Goal: Information Seeking & Learning: Learn about a topic

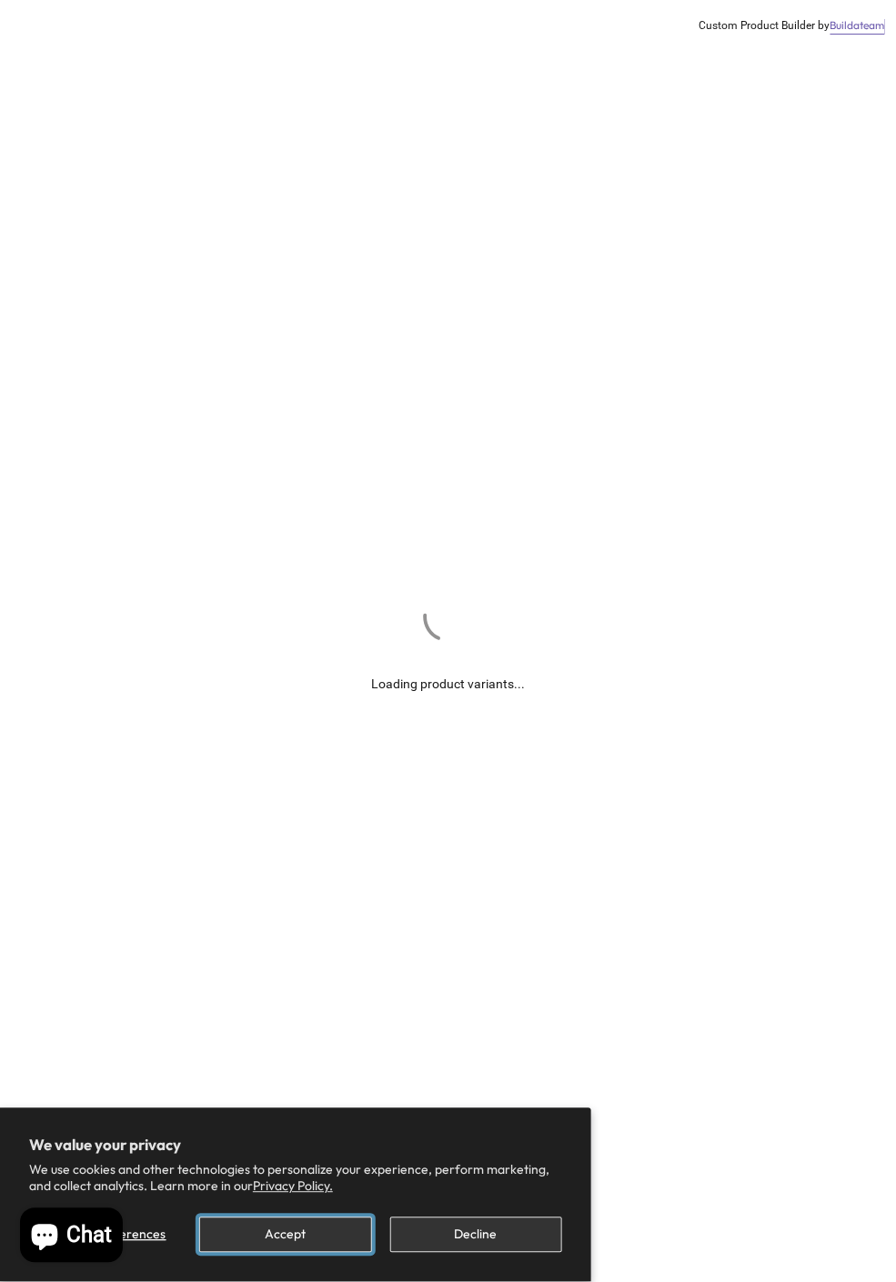
click at [316, 1237] on button "Accept" at bounding box center [285, 1235] width 172 height 35
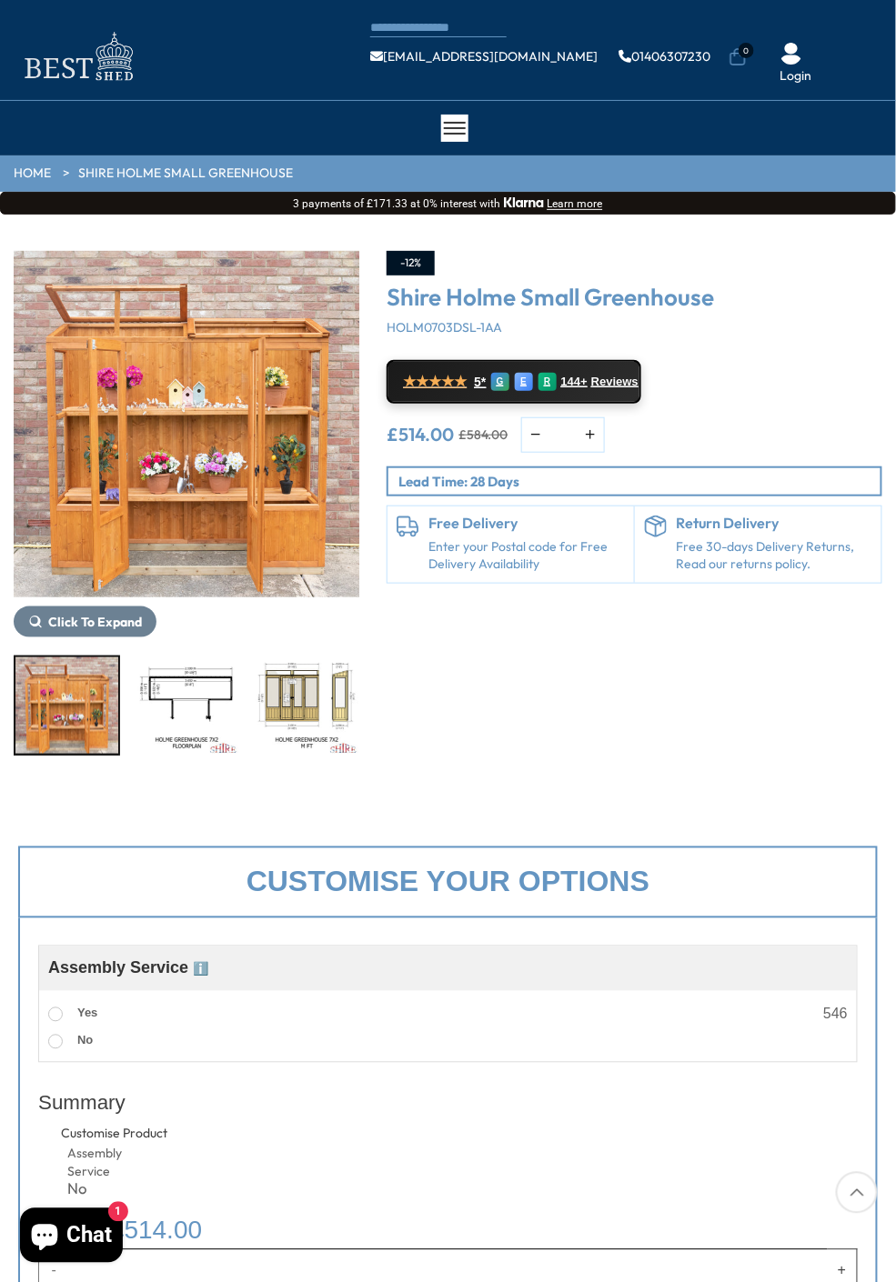
click at [281, 514] on img "1 / 8" at bounding box center [187, 424] width 346 height 346
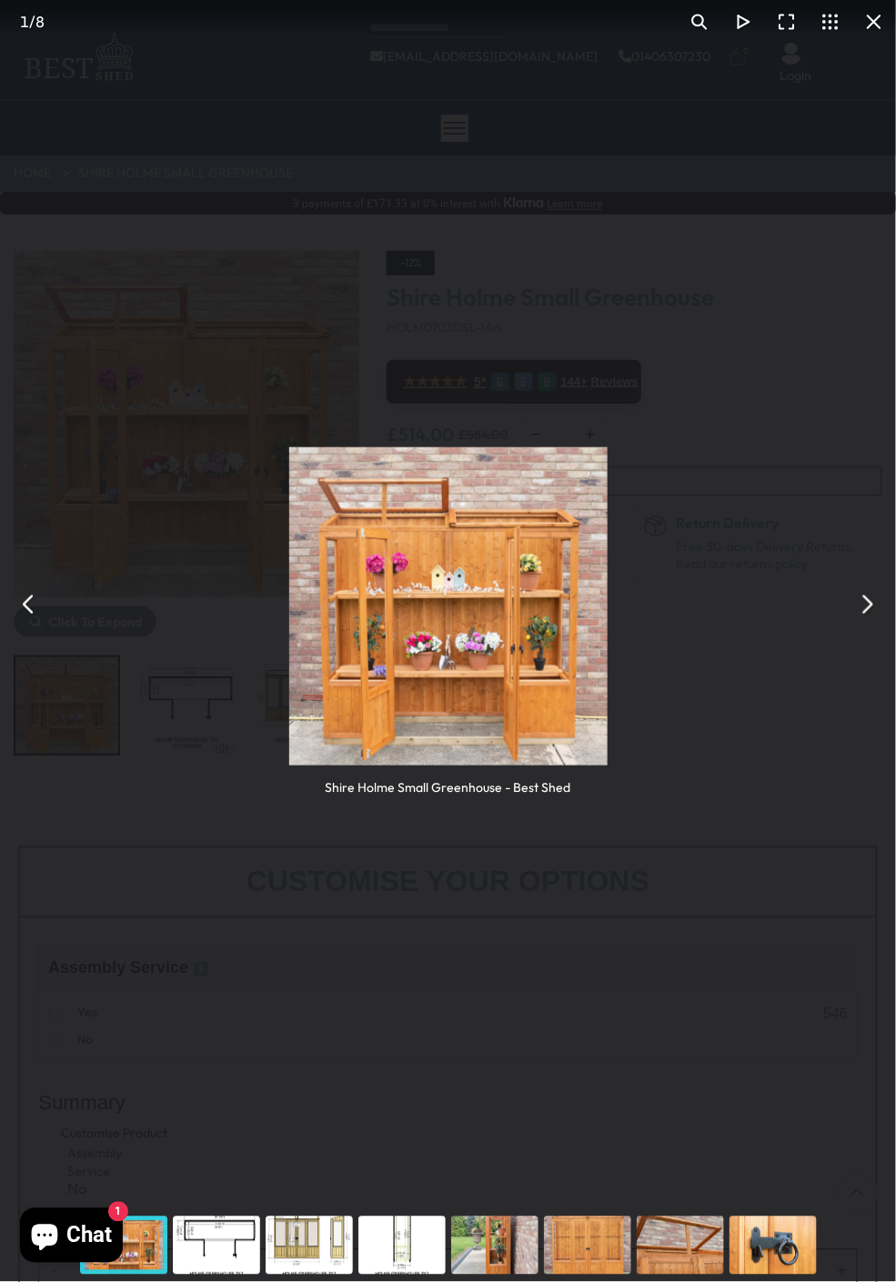
click at [865, 610] on button "You can close this modal content with the ESC key" at bounding box center [867, 605] width 44 height 44
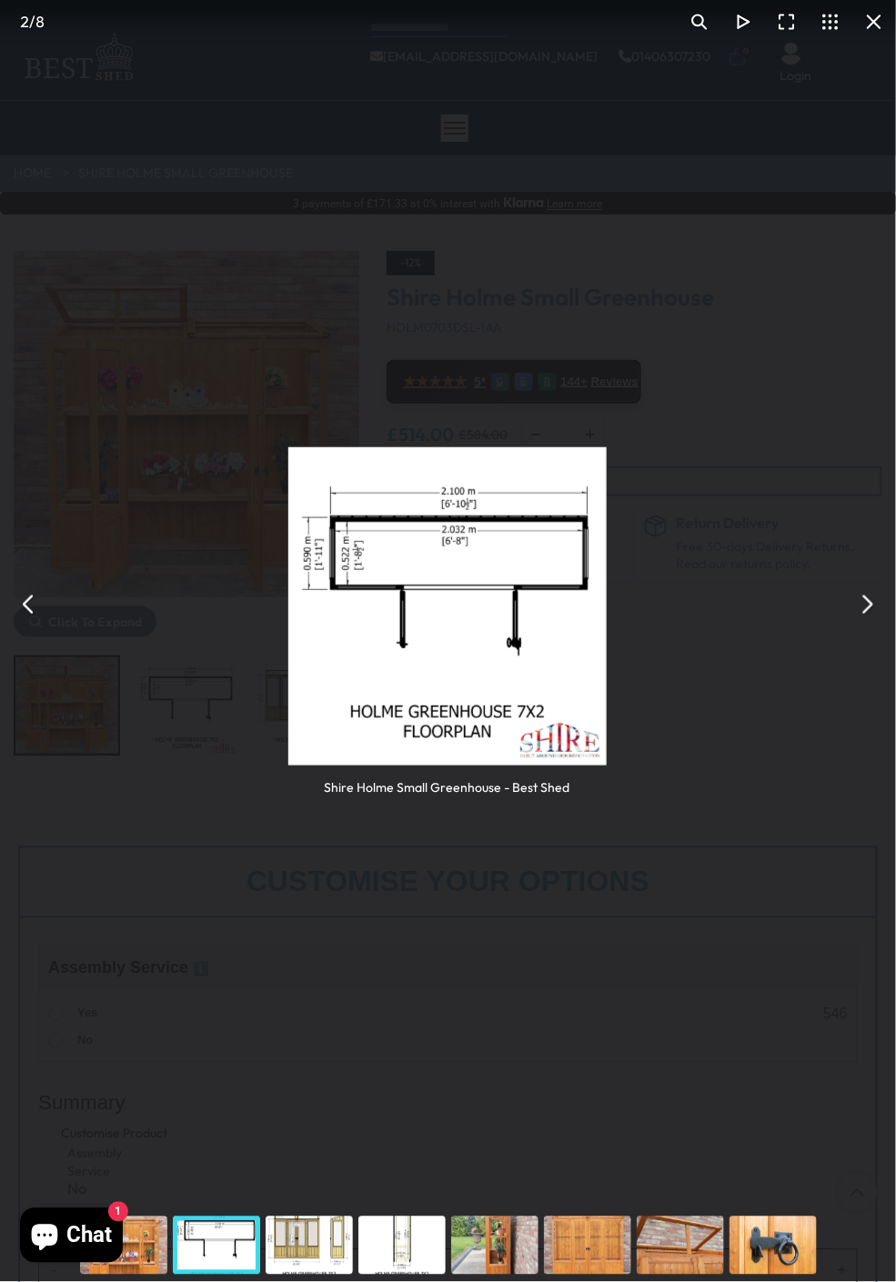
click at [870, 612] on button "You can close this modal content with the ESC key" at bounding box center [867, 605] width 44 height 44
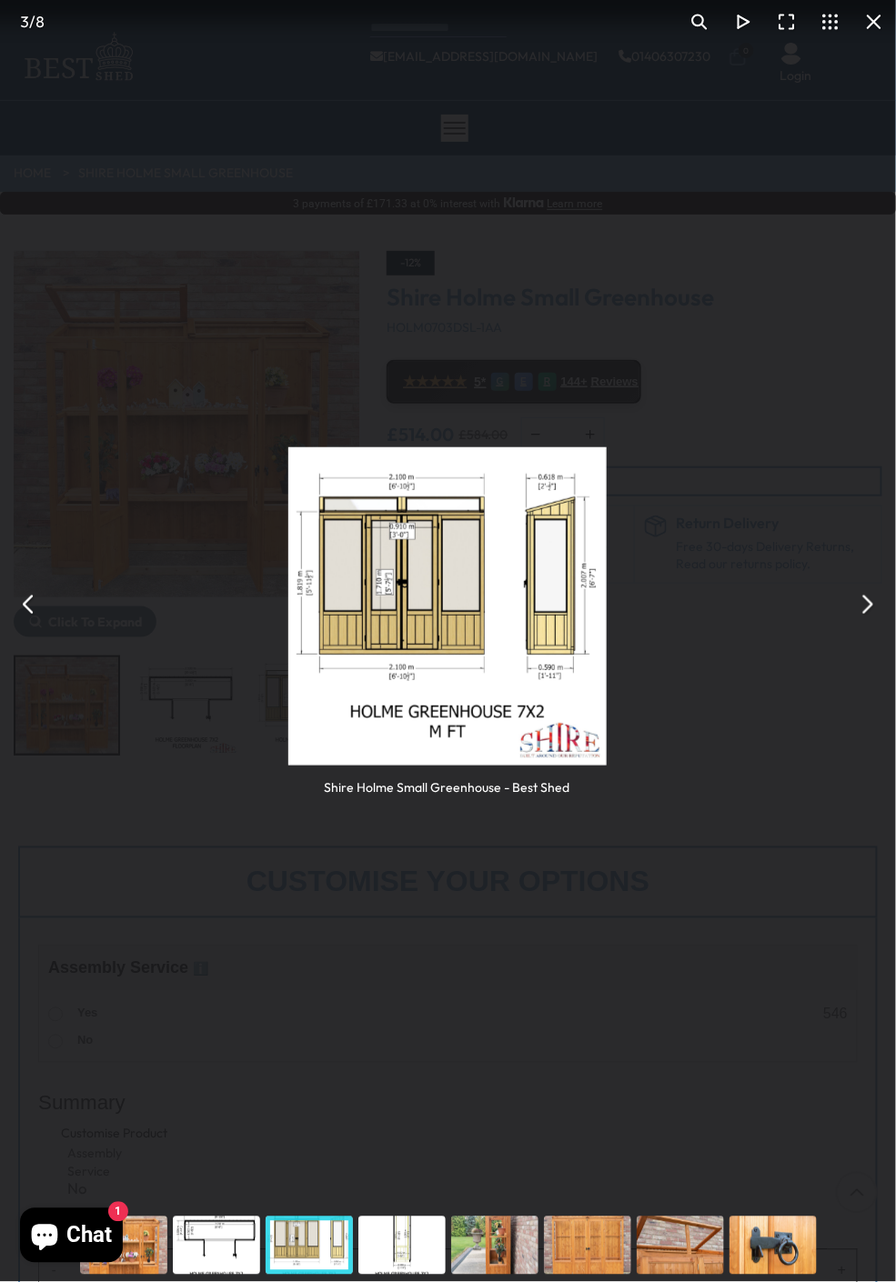
click at [873, 618] on button "You can close this modal content with the ESC key" at bounding box center [867, 605] width 44 height 44
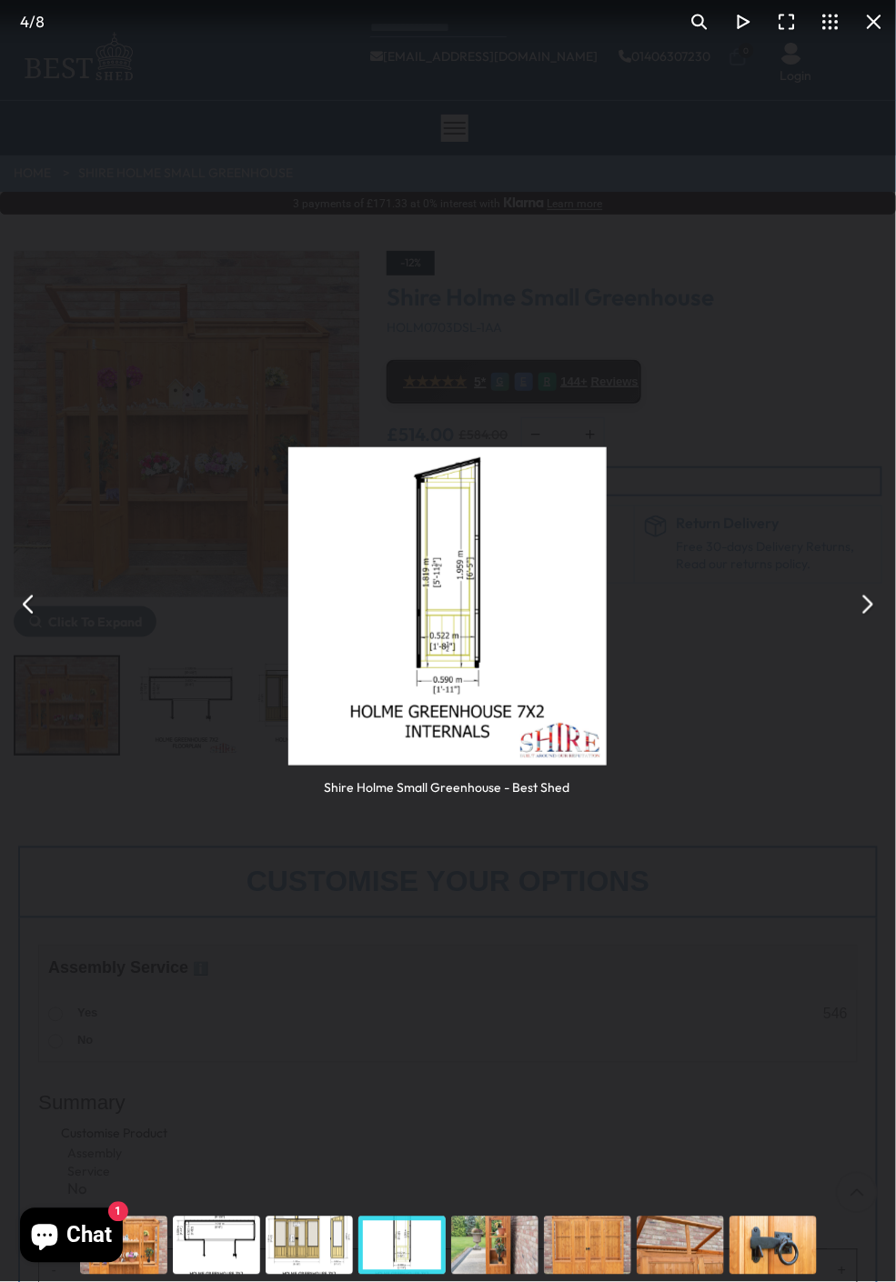
click at [869, 619] on button "You can close this modal content with the ESC key" at bounding box center [867, 605] width 44 height 44
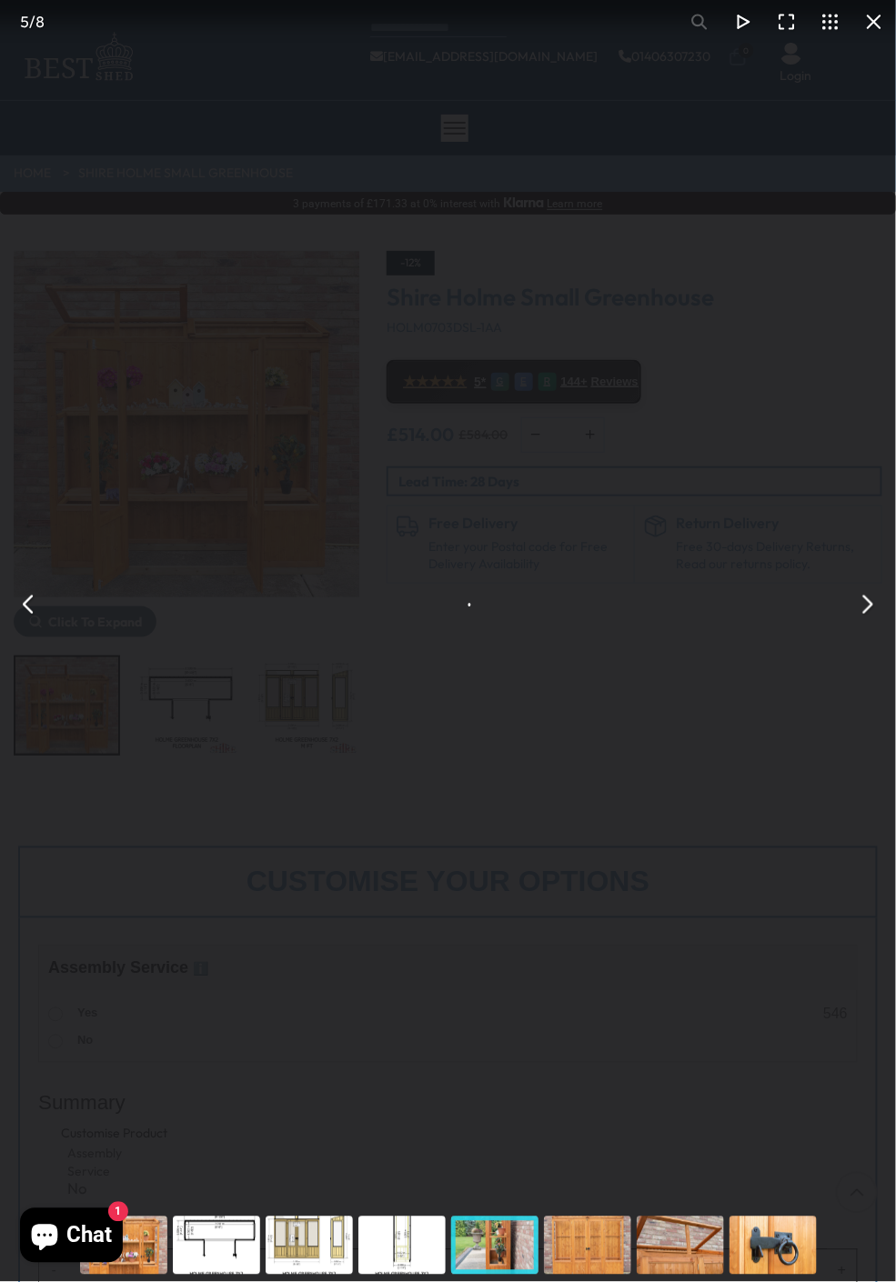
click at [866, 613] on button "You can close this modal content with the ESC key" at bounding box center [867, 605] width 44 height 44
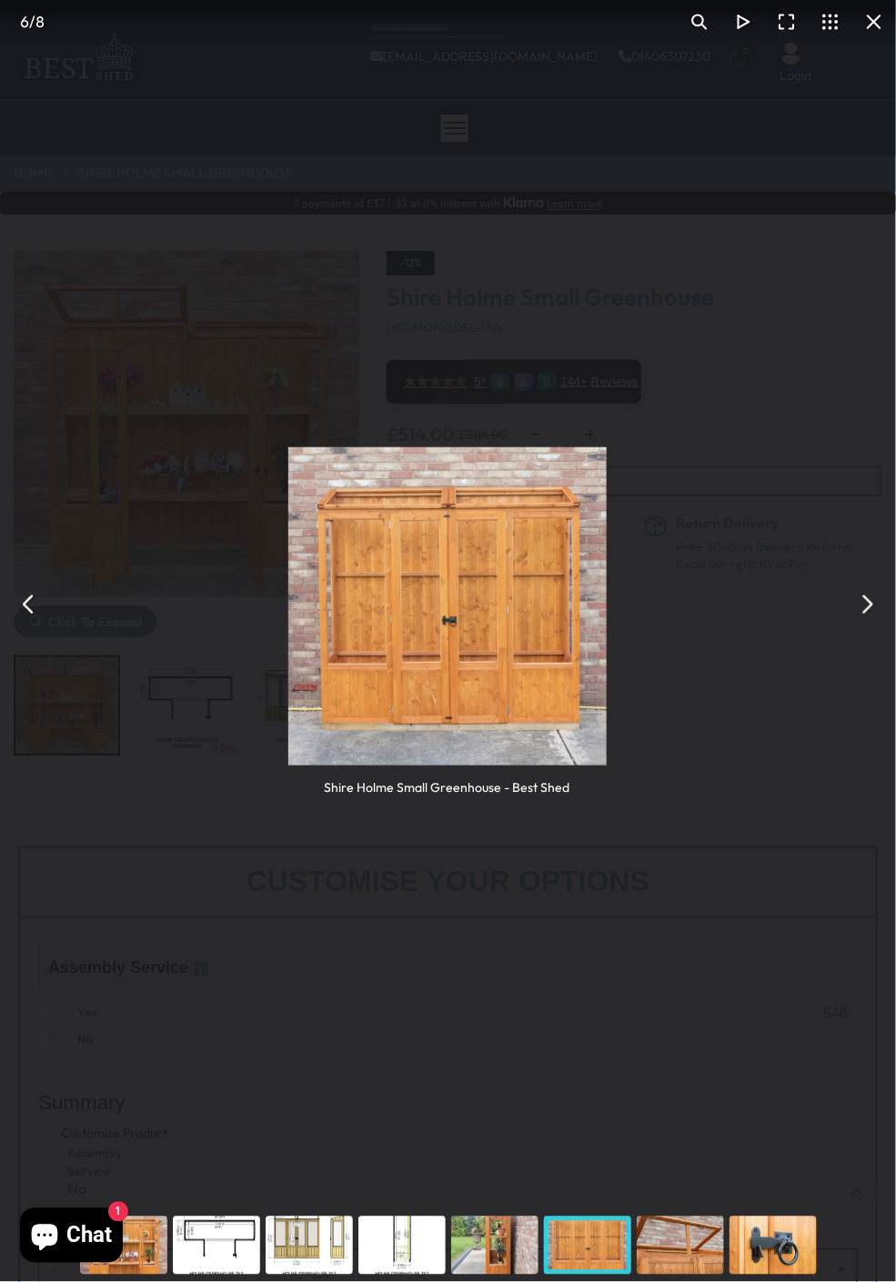
click at [870, 617] on button "You can close this modal content with the ESC key" at bounding box center [867, 605] width 44 height 44
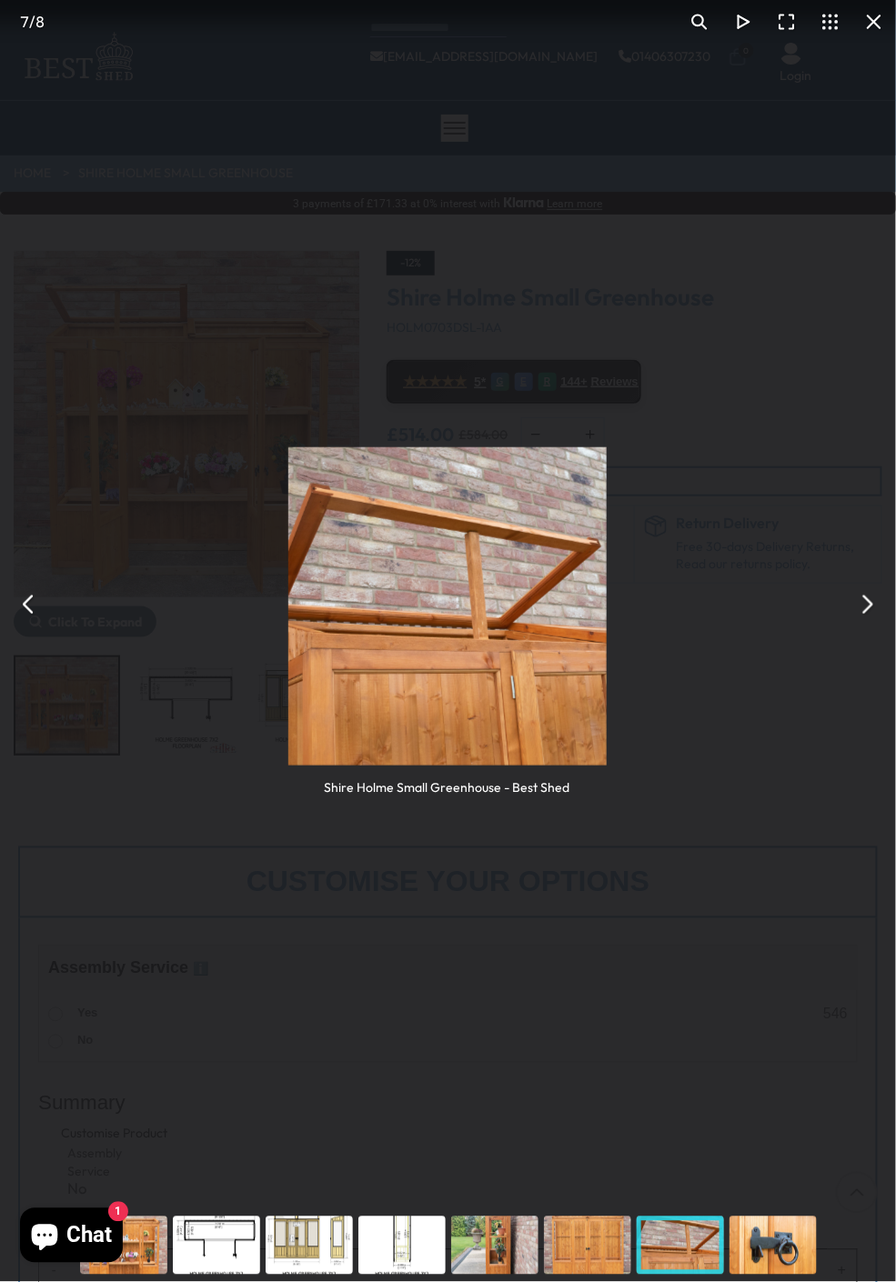
click at [870, 616] on button "You can close this modal content with the ESC key" at bounding box center [867, 605] width 44 height 44
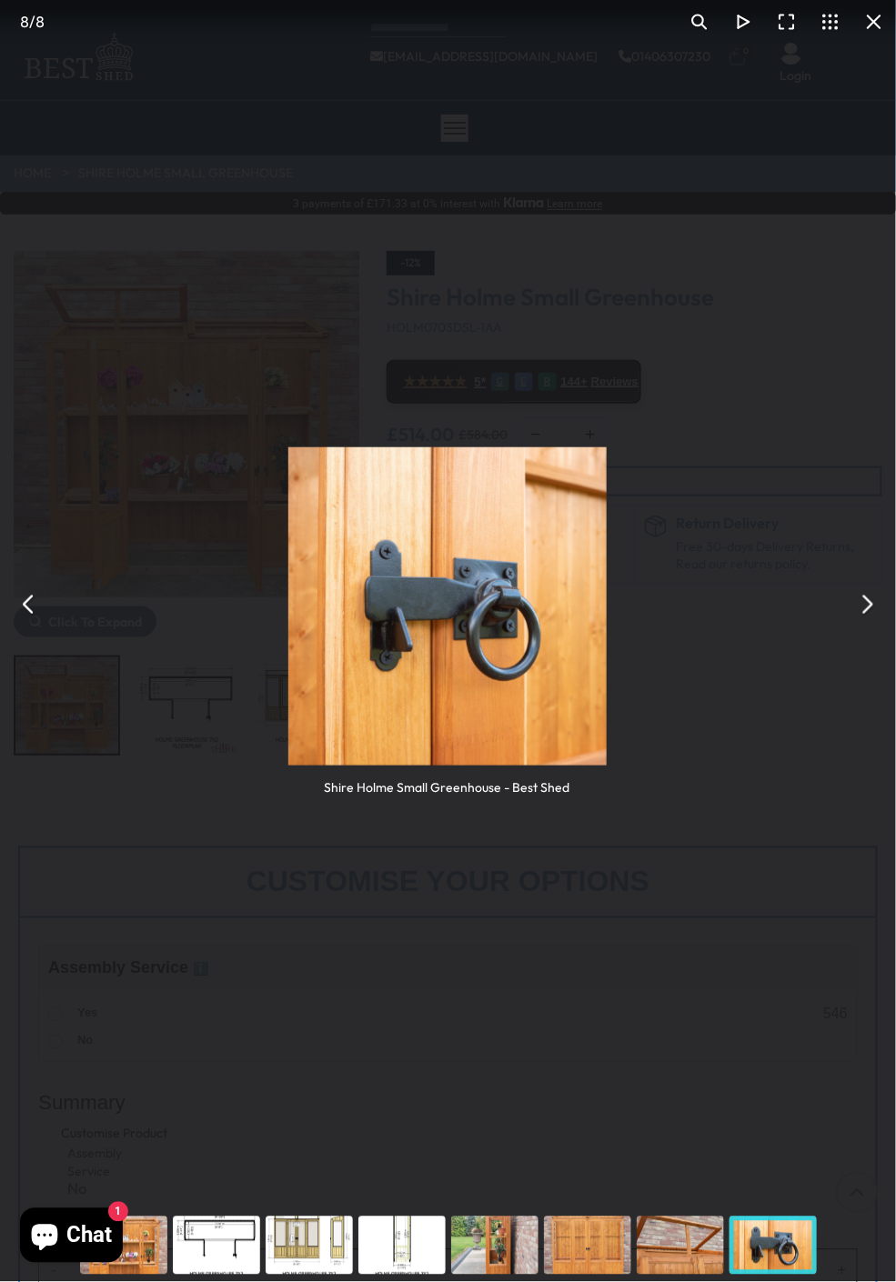
click at [864, 618] on button "You can close this modal content with the ESC key" at bounding box center [867, 605] width 44 height 44
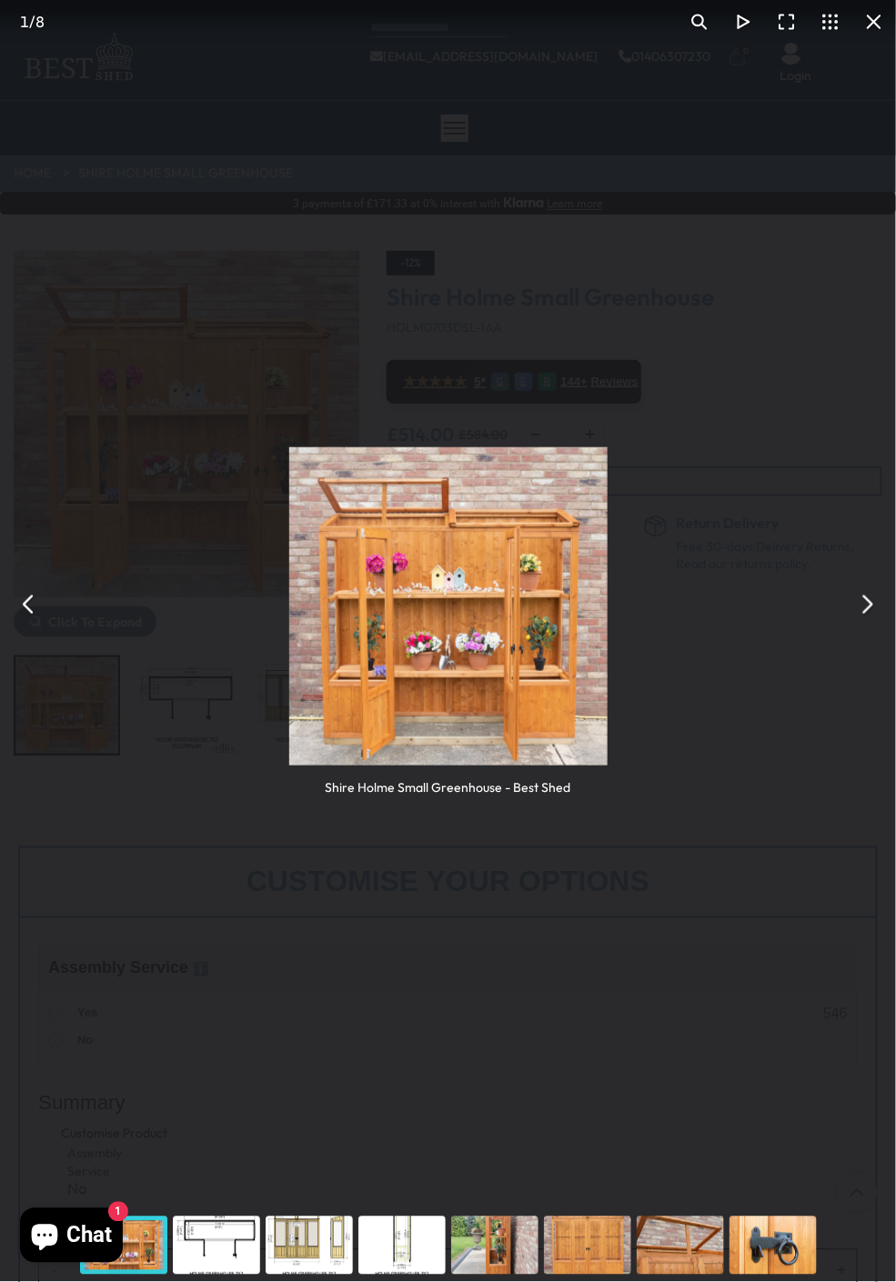
click at [859, 625] on button "You can close this modal content with the ESC key" at bounding box center [867, 605] width 44 height 44
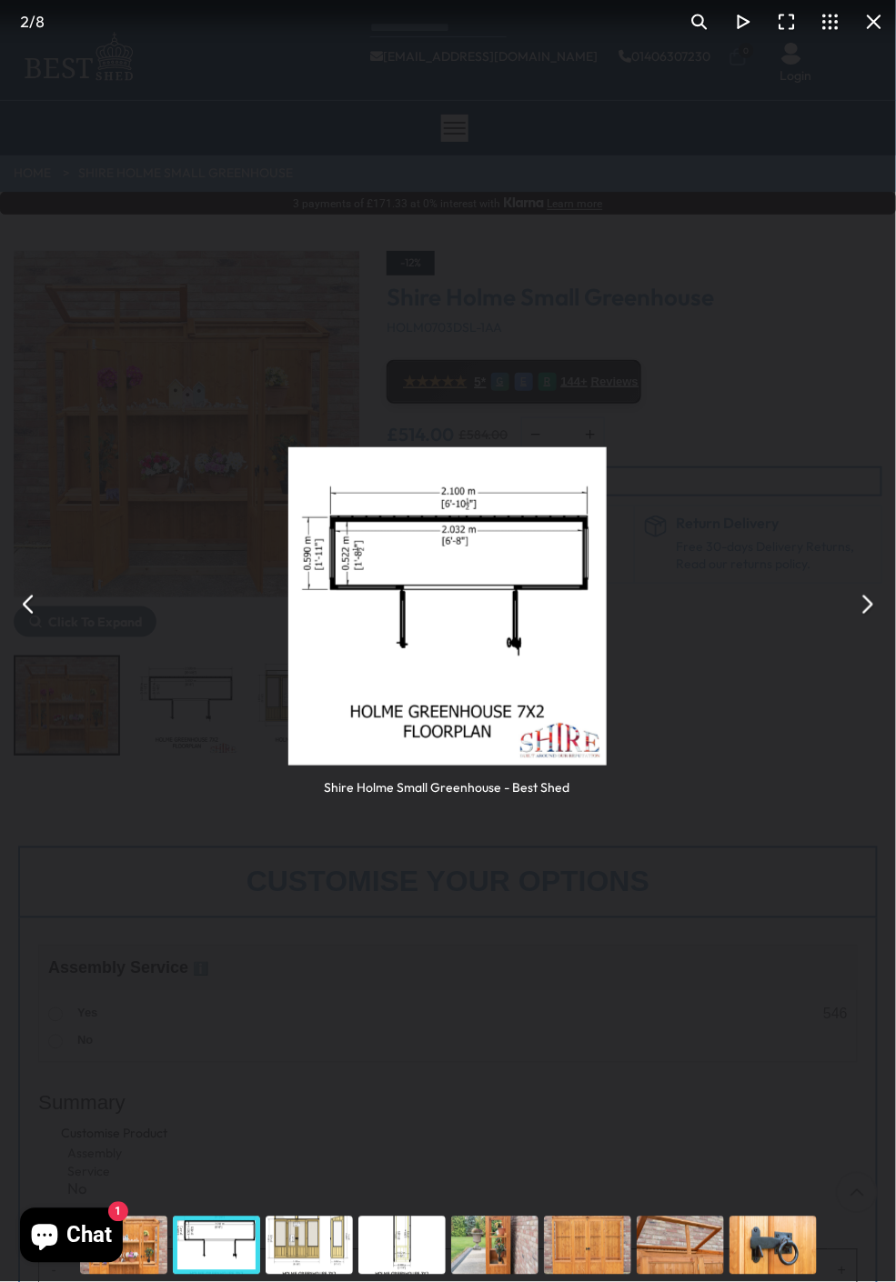
click at [866, 611] on button "You can close this modal content with the ESC key" at bounding box center [867, 605] width 44 height 44
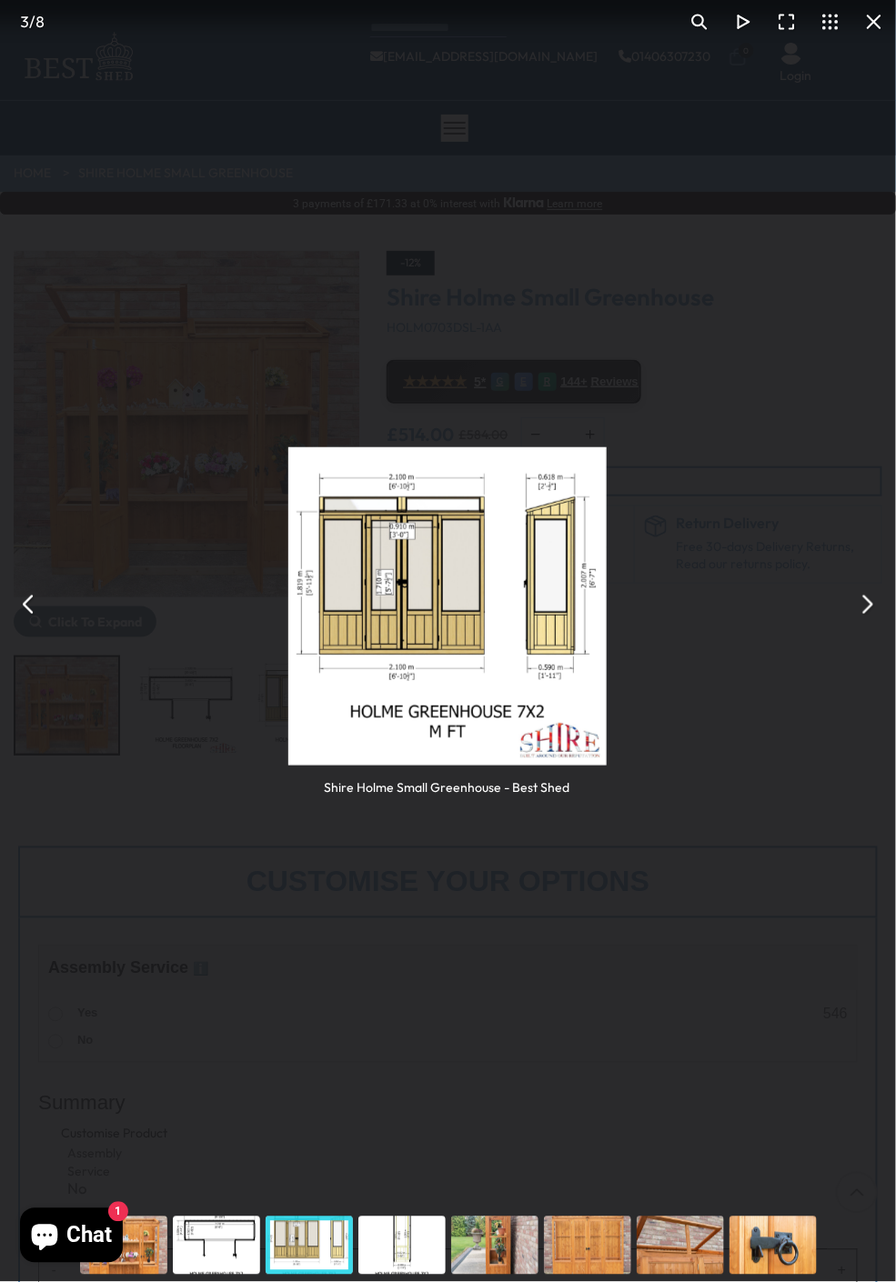
click at [868, 607] on button "You can close this modal content with the ESC key" at bounding box center [867, 605] width 44 height 44
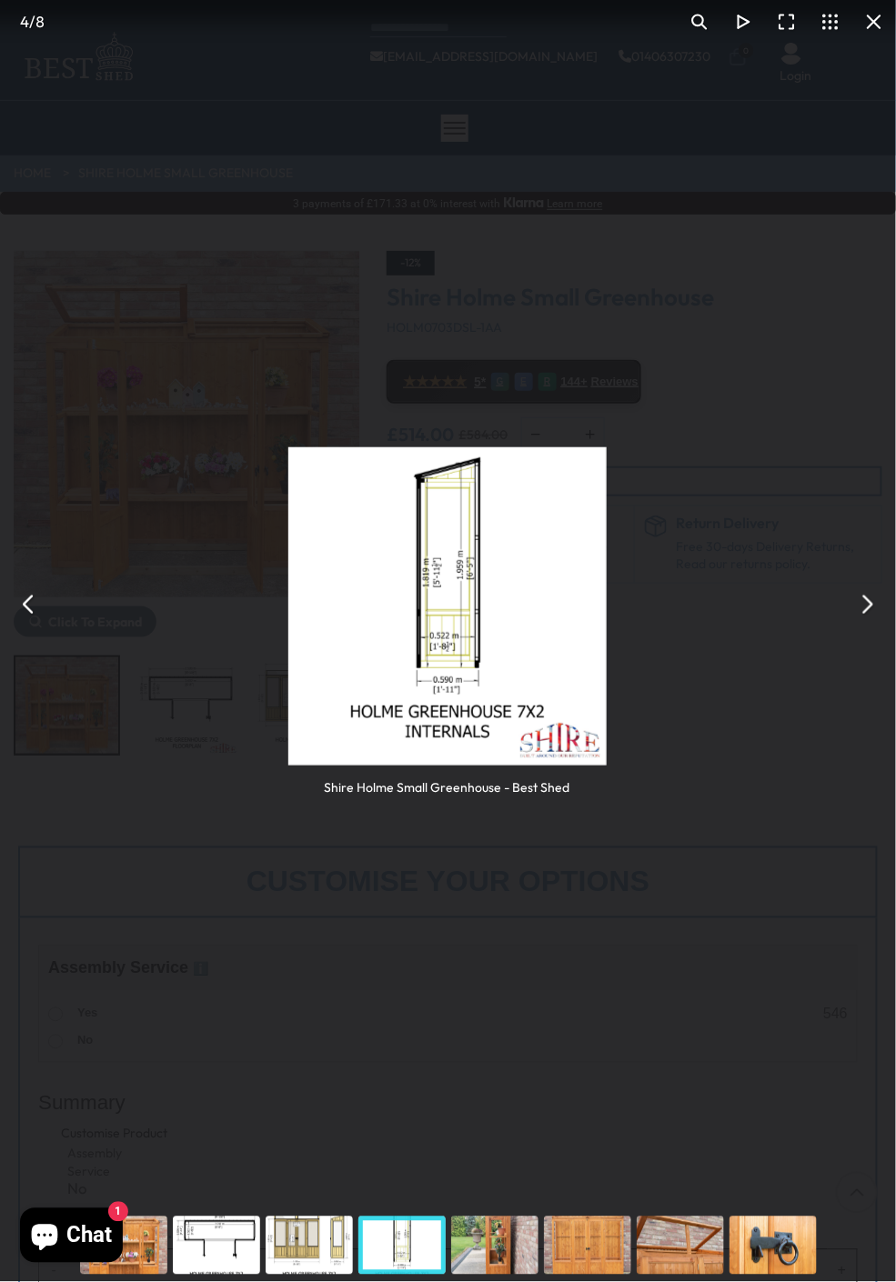
click at [867, 605] on button "You can close this modal content with the ESC key" at bounding box center [867, 605] width 44 height 44
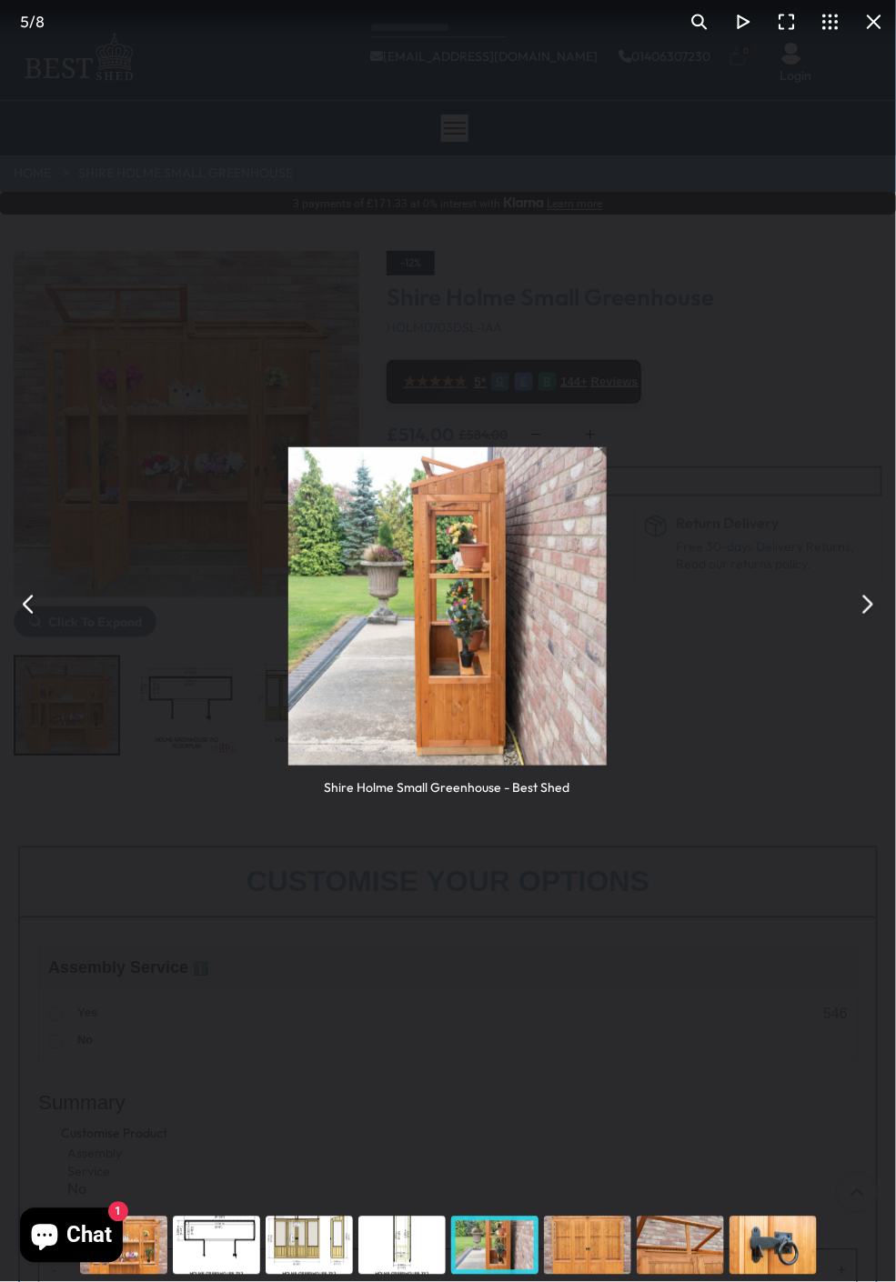
click at [864, 616] on button "You can close this modal content with the ESC key" at bounding box center [867, 605] width 44 height 44
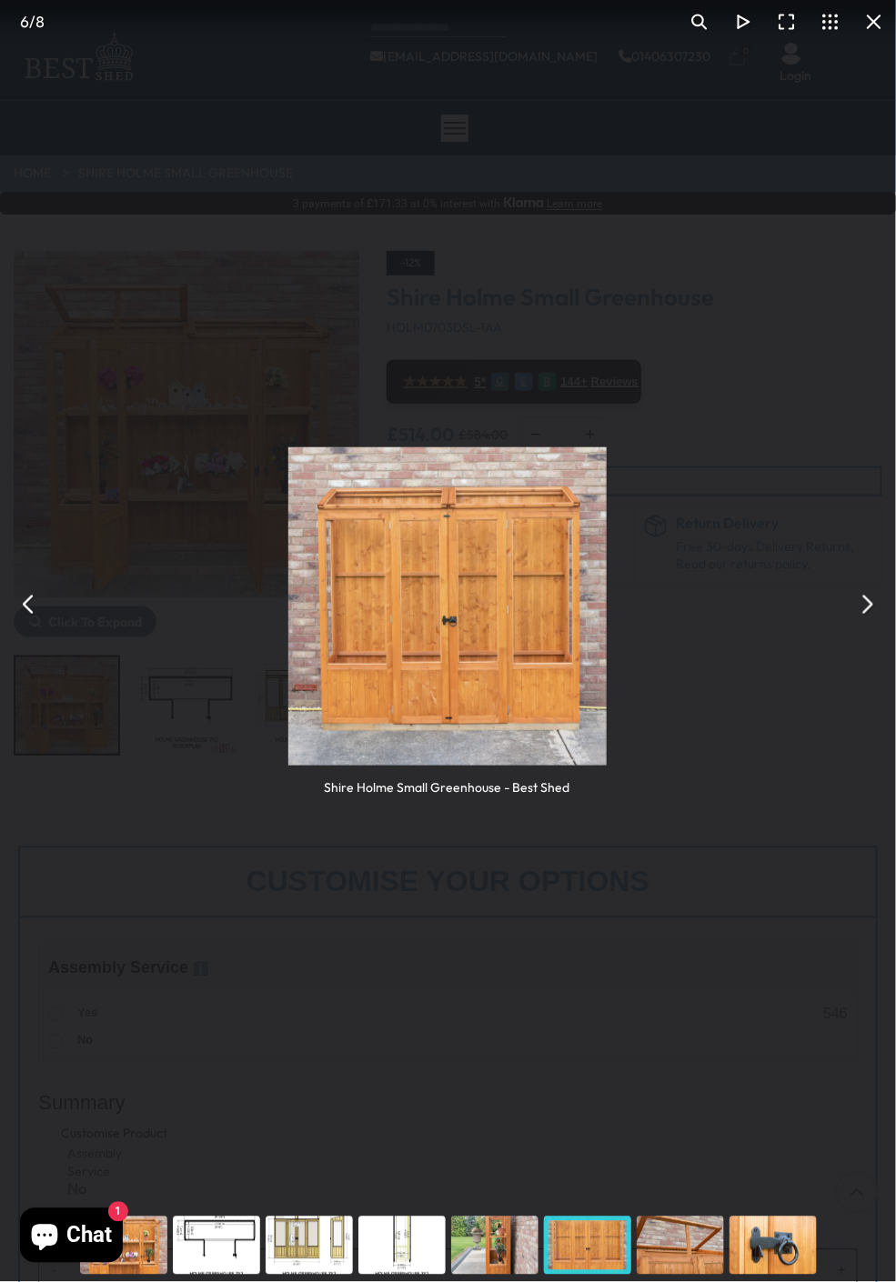
click at [871, 611] on button "You can close this modal content with the ESC key" at bounding box center [867, 605] width 44 height 44
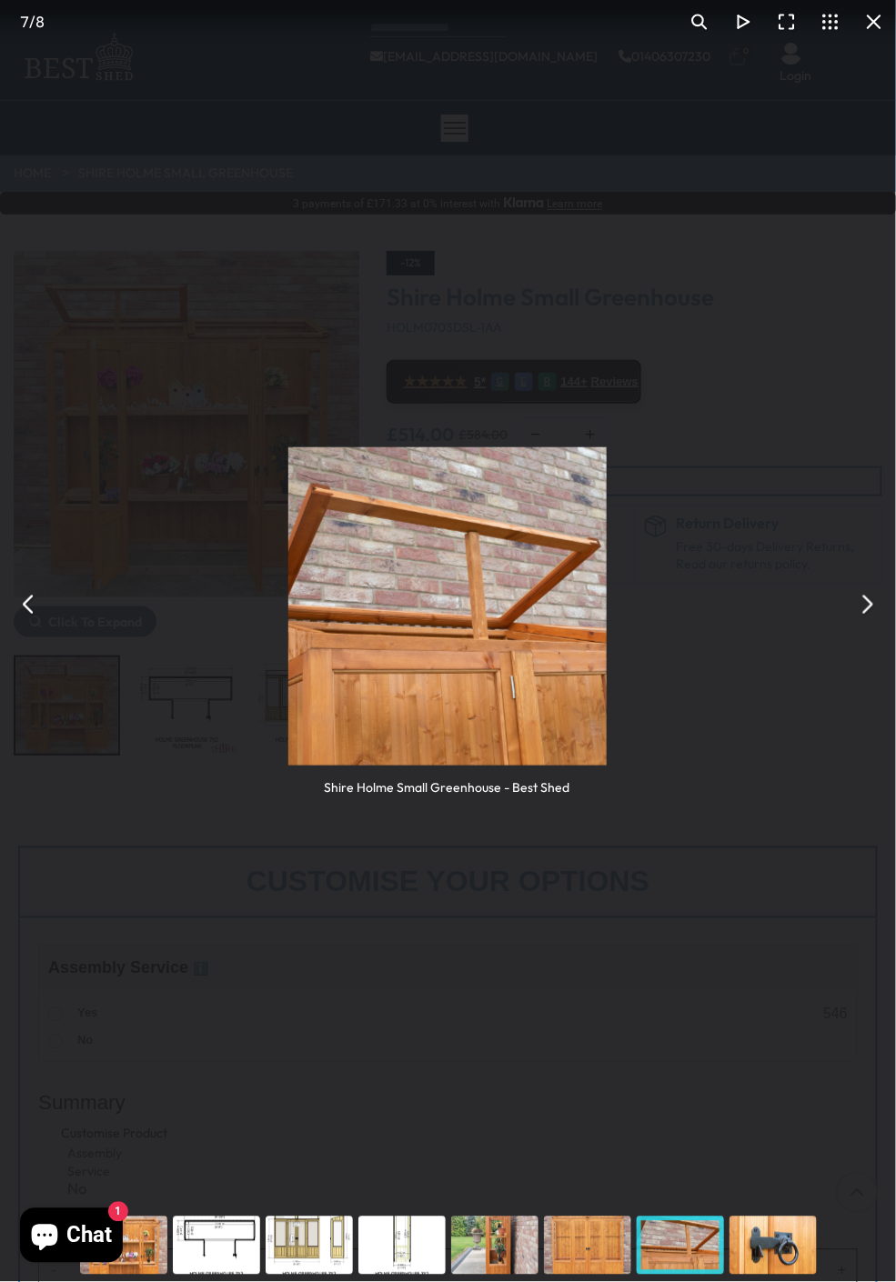
click at [868, 609] on button "You can close this modal content with the ESC key" at bounding box center [867, 605] width 44 height 44
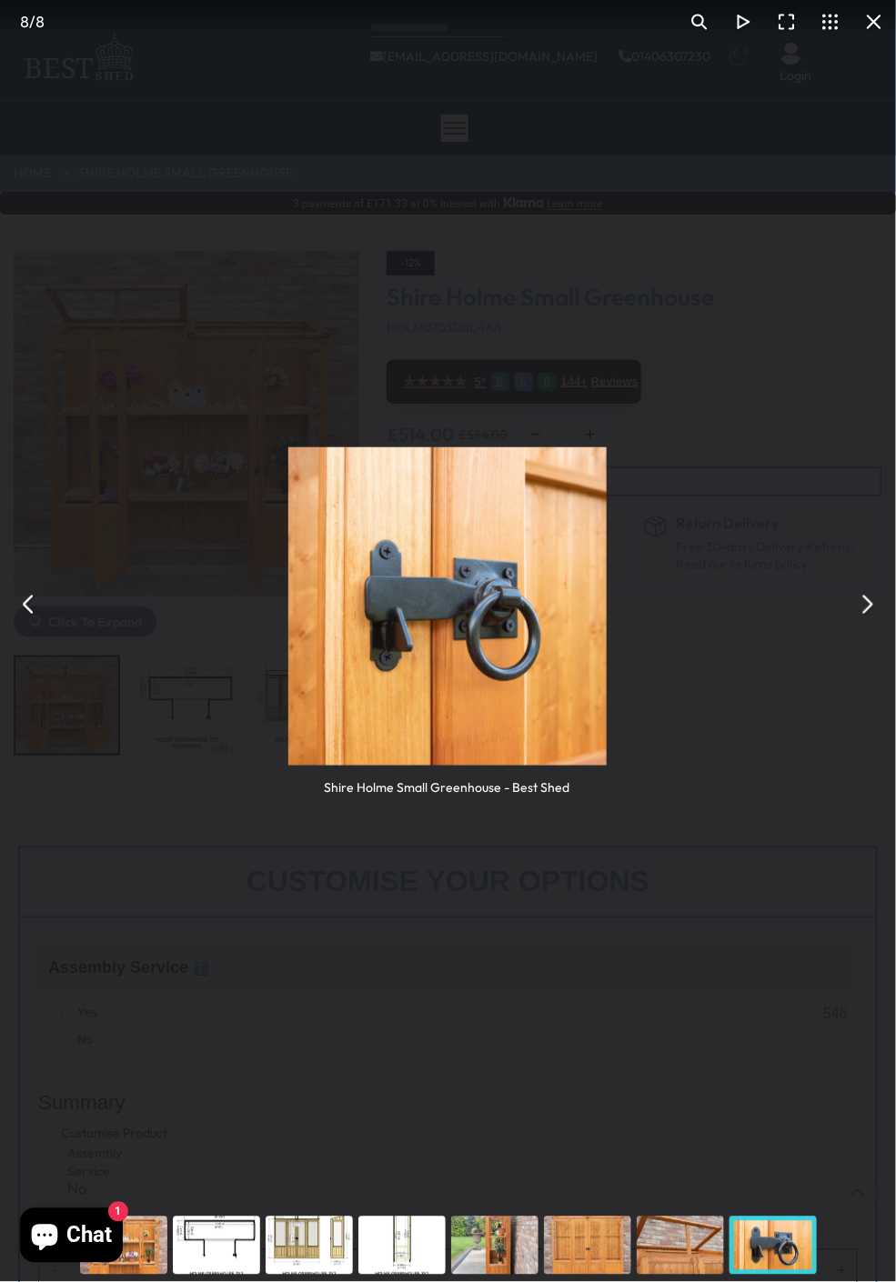
click at [857, 616] on button "You can close this modal content with the ESC key" at bounding box center [867, 605] width 44 height 44
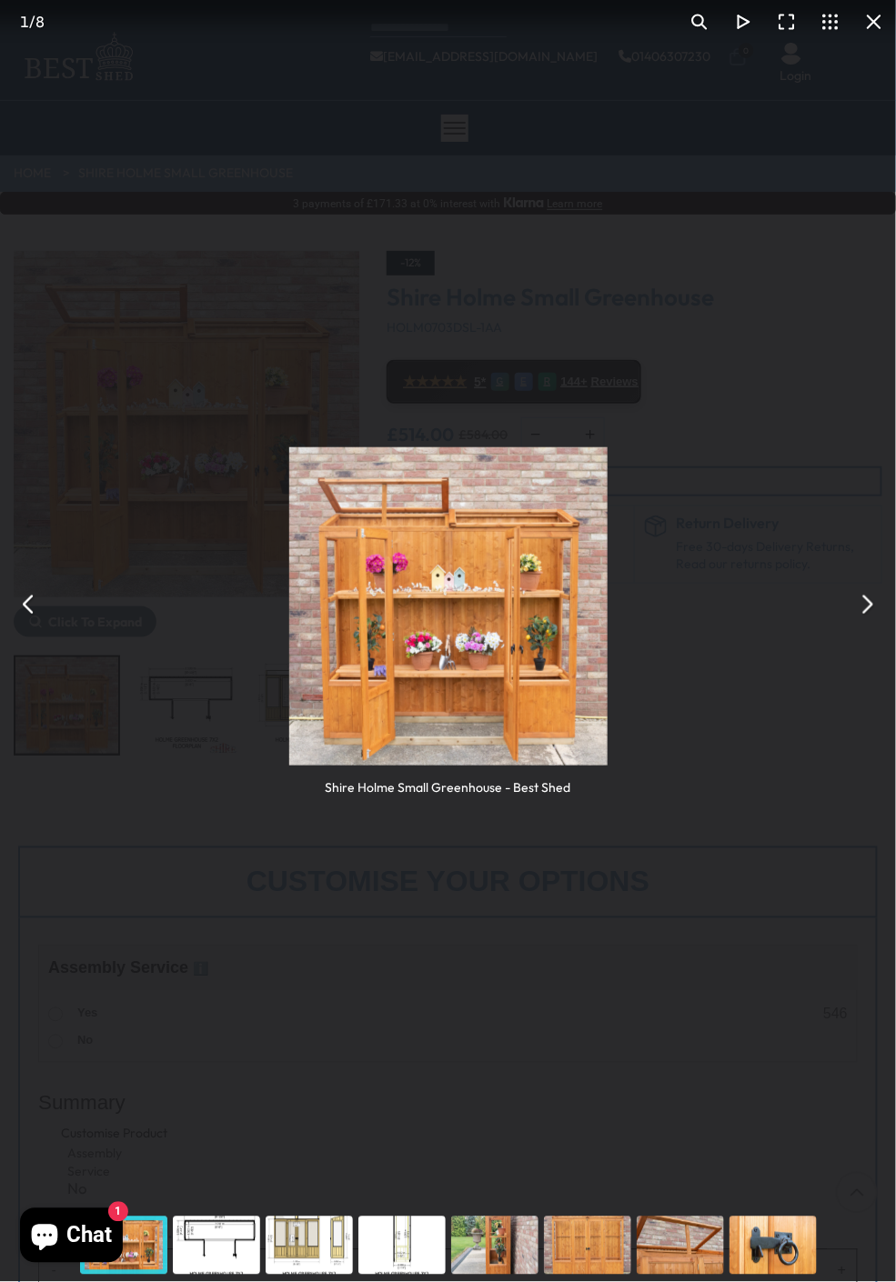
click at [861, 617] on button "You can close this modal content with the ESC key" at bounding box center [867, 605] width 44 height 44
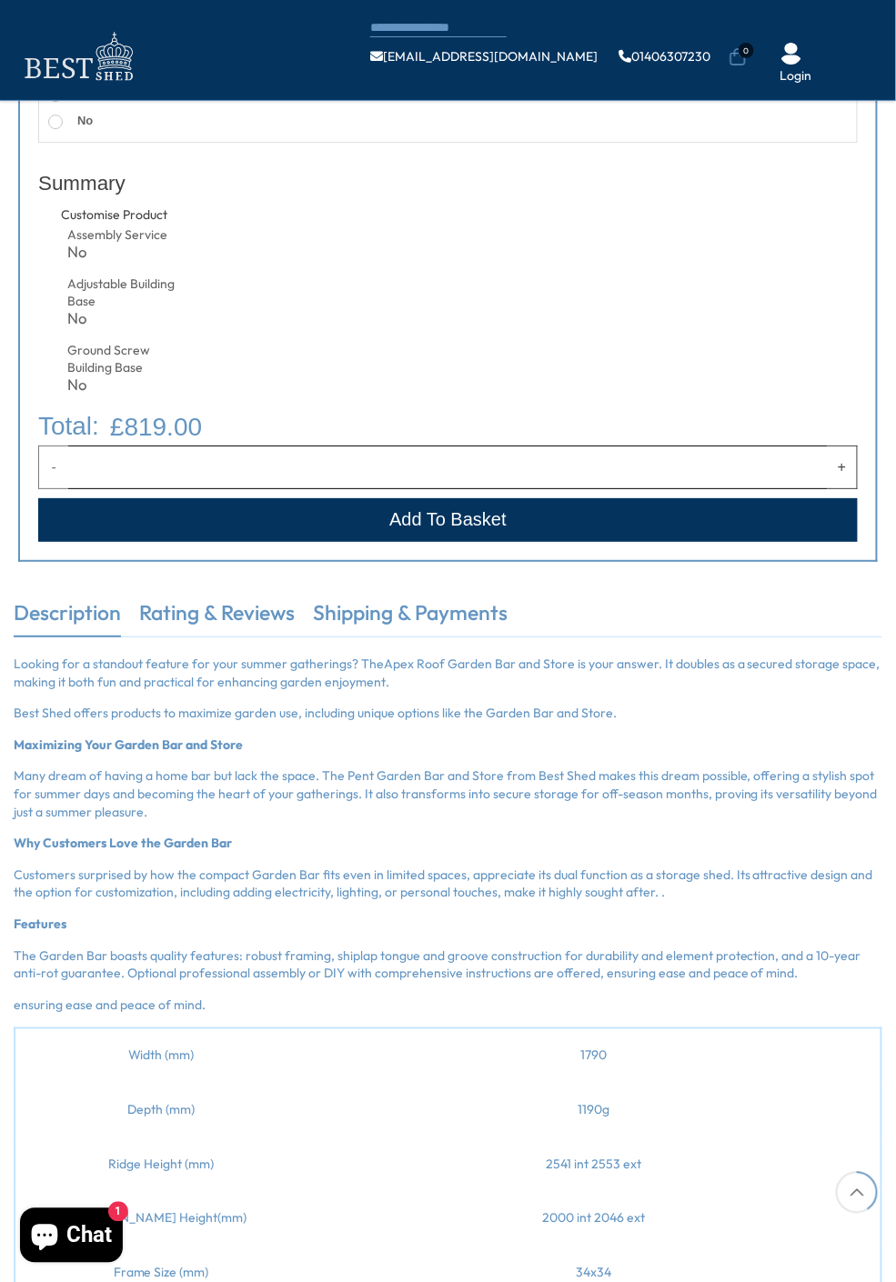
scroll to position [1222, 0]
